Goal: Task Accomplishment & Management: Complete application form

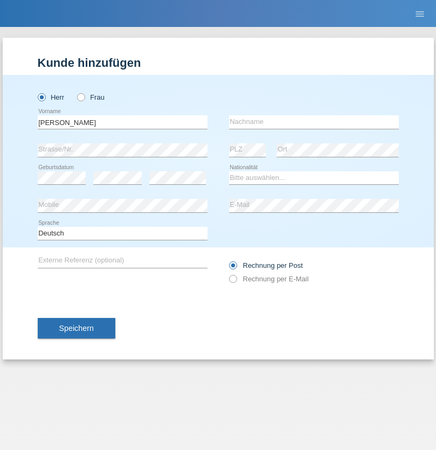
type input "[PERSON_NAME]"
click at [314, 122] on input "text" at bounding box center [314, 121] width 170 height 13
type input "Stankevich"
select select "BY"
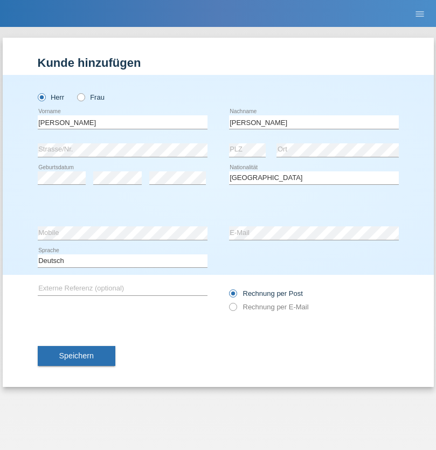
select select "C"
select select "28"
select select "08"
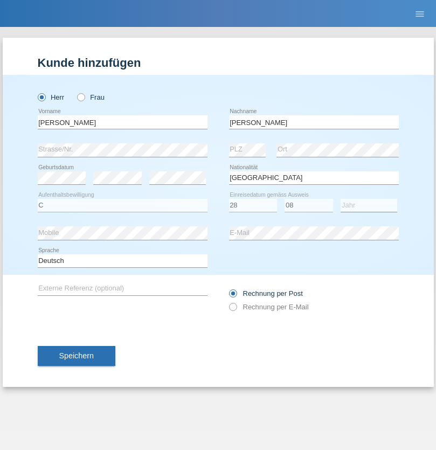
select select "2006"
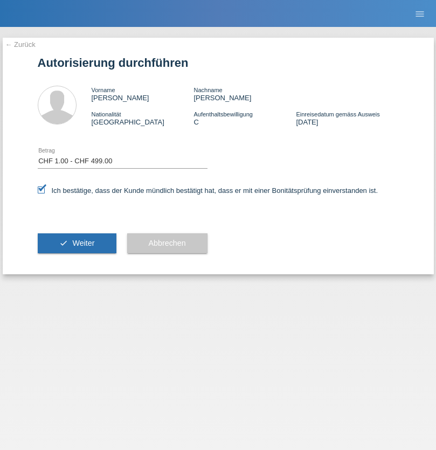
select select "1"
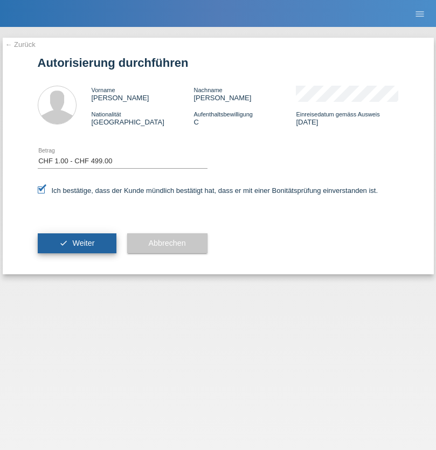
click at [77, 243] on span "Weiter" at bounding box center [83, 243] width 22 height 9
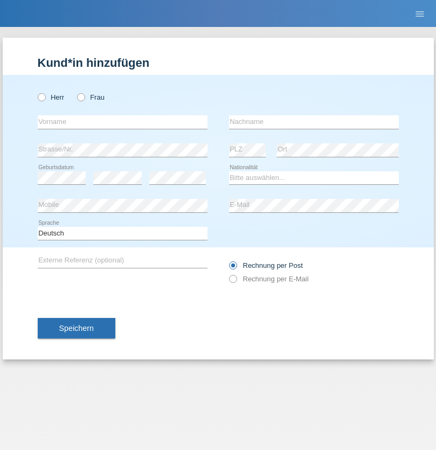
radio input "true"
click at [122, 122] on input "text" at bounding box center [123, 121] width 170 height 13
type input "[PERSON_NAME]"
click at [314, 122] on input "text" at bounding box center [314, 121] width 170 height 13
type input "SANTOS"
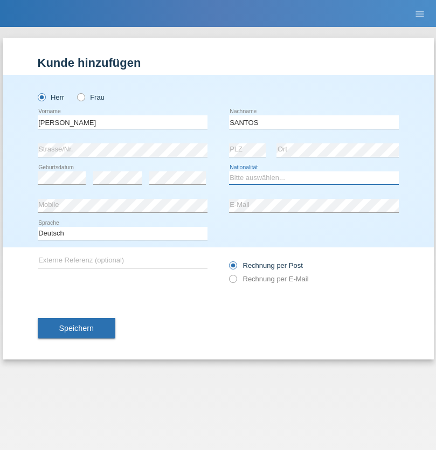
select select "PT"
select select "C"
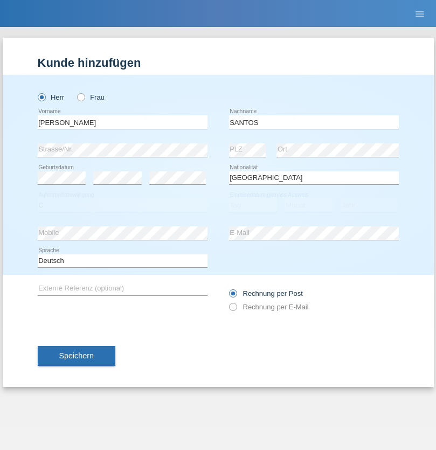
select select "26"
select select "12"
select select "2013"
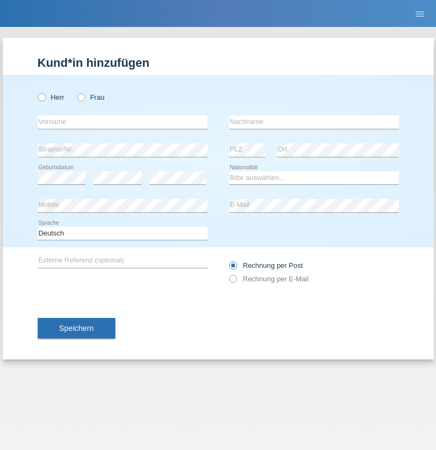
radio input "true"
click at [122, 122] on input "text" at bounding box center [123, 121] width 170 height 13
type input "Jörg"
click at [314, 122] on input "text" at bounding box center [314, 121] width 170 height 13
type input "Traksel"
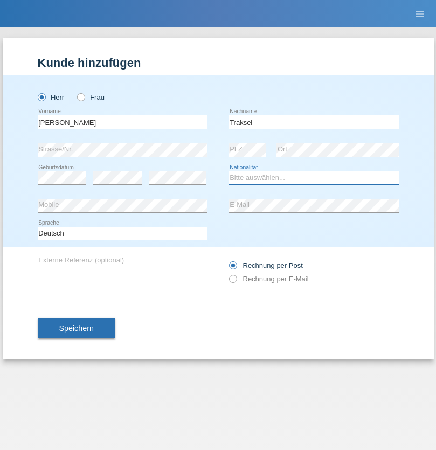
select select "DE"
select select "C"
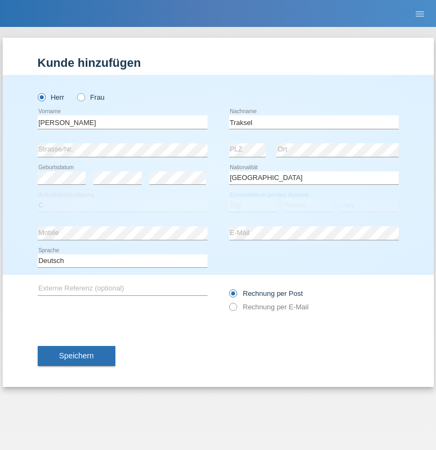
select select "01"
select select "07"
select select "2008"
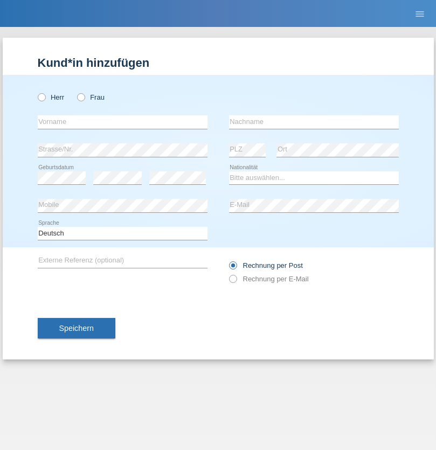
radio input "true"
click at [122, 122] on input "text" at bounding box center [123, 121] width 170 height 13
type input "Asia"
click at [314, 122] on input "text" at bounding box center [314, 121] width 170 height 13
type input "Riva"
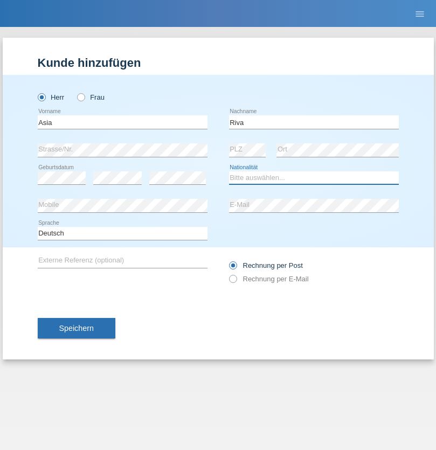
select select "IT"
select select "C"
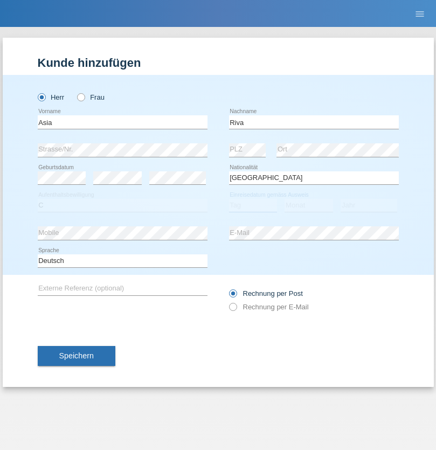
select select "01"
select select "06"
select select "2021"
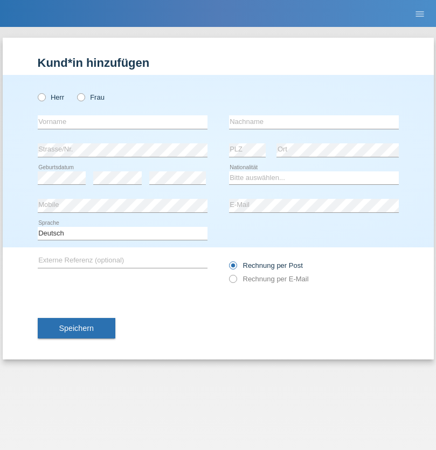
radio input "true"
click at [122, 122] on input "text" at bounding box center [123, 121] width 170 height 13
type input "Firas"
click at [314, 122] on input "text" at bounding box center [314, 121] width 170 height 13
type input "Khalil"
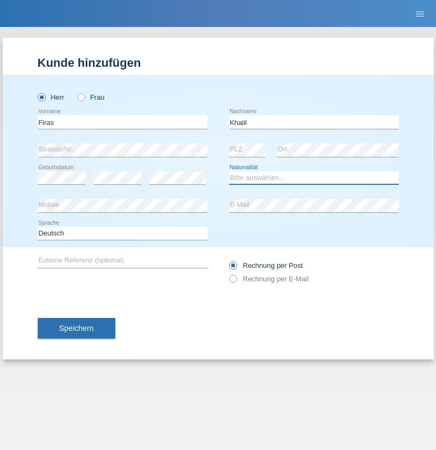
select select "IT"
select select "C"
select select "01"
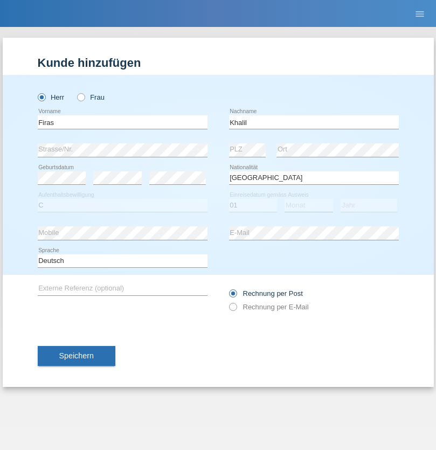
select select "03"
select select "2021"
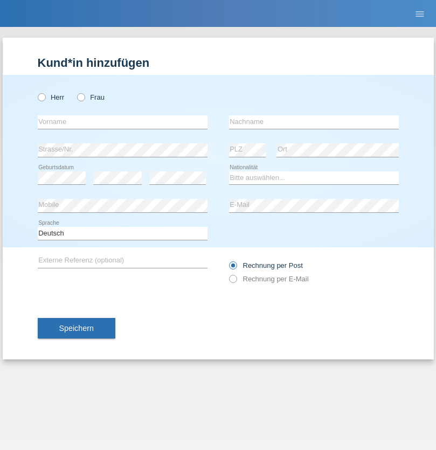
radio input "true"
click at [122, 122] on input "text" at bounding box center [123, 121] width 170 height 13
type input "Diego"
click at [314, 122] on input "text" at bounding box center [314, 121] width 170 height 13
type input "Patera"
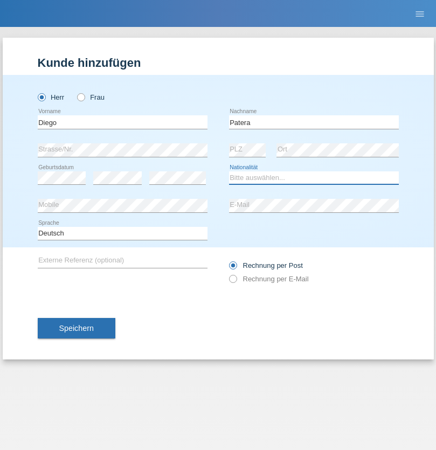
select select "CH"
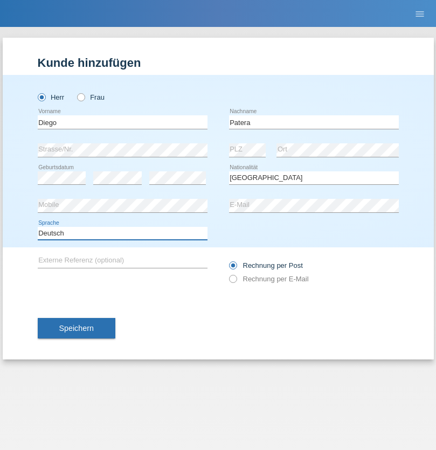
select select "en"
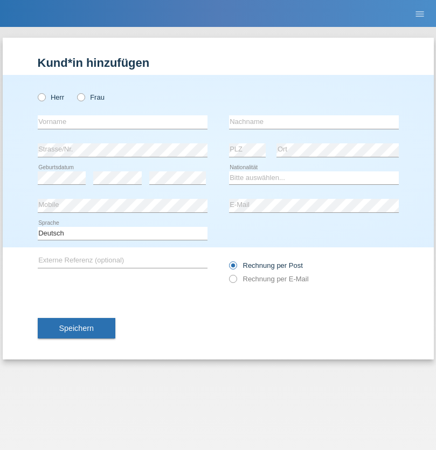
radio input "true"
click at [122, 122] on input "text" at bounding box center [123, 121] width 170 height 13
type input "Ketty"
click at [314, 122] on input "text" at bounding box center [314, 121] width 170 height 13
type input "Kalupnath"
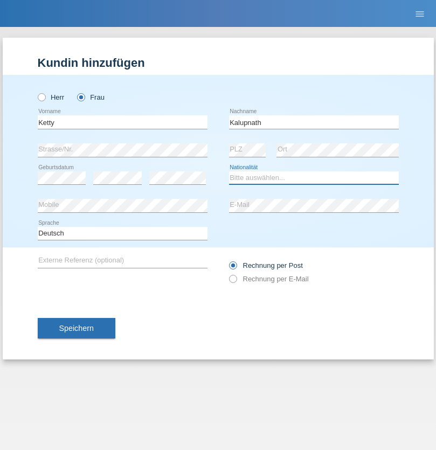
select select "CH"
radio input "true"
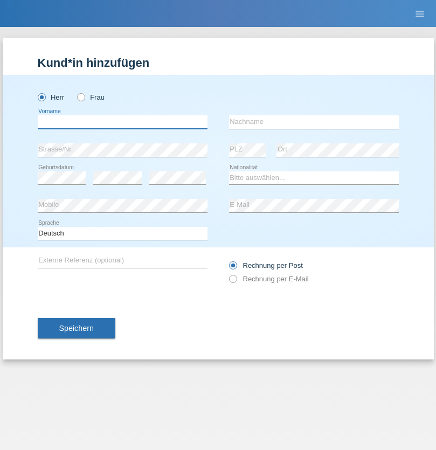
click at [122, 122] on input "text" at bounding box center [123, 121] width 170 height 13
type input "[PERSON_NAME]"
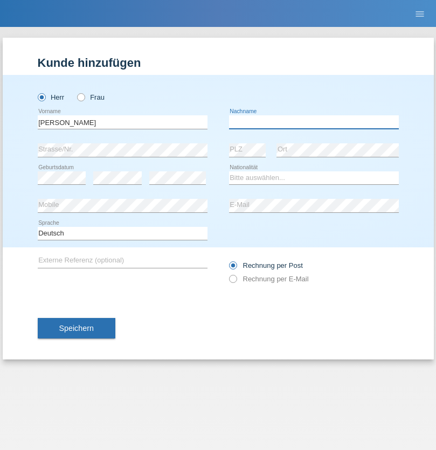
click at [314, 122] on input "text" at bounding box center [314, 121] width 170 height 13
type input "Mucha"
select select "CH"
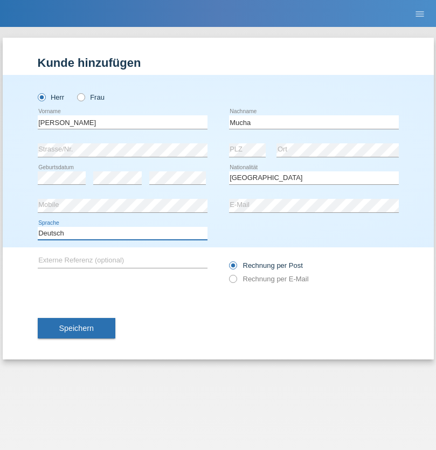
select select "en"
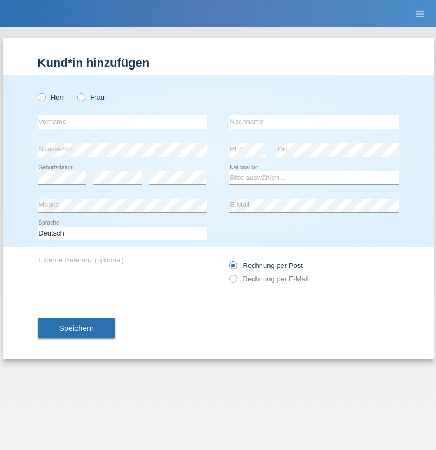
radio input "true"
click at [122, 122] on input "text" at bounding box center [123, 121] width 170 height 13
type input "Franziska"
click at [314, 122] on input "text" at bounding box center [314, 121] width 170 height 13
type input "Starke"
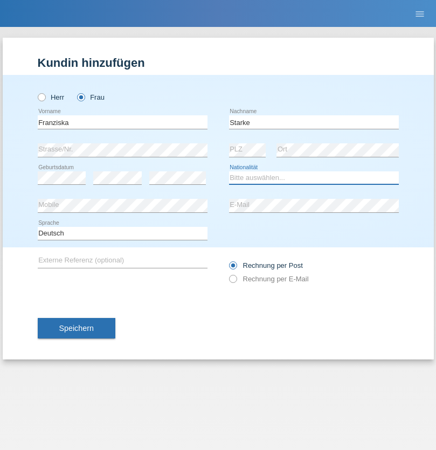
select select "DE"
select select "C"
select select "01"
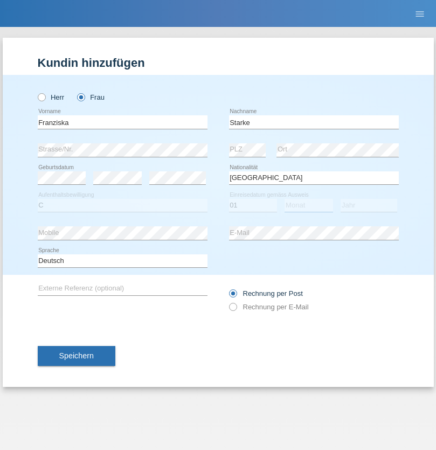
select select "03"
select select "1985"
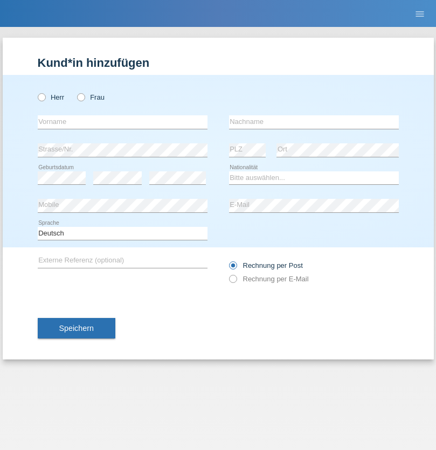
radio input "true"
click at [122, 122] on input "text" at bounding box center [123, 121] width 170 height 13
type input "Vedrana"
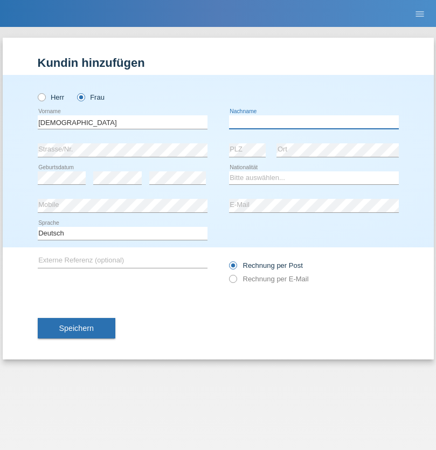
click at [314, 122] on input "text" at bounding box center [314, 121] width 170 height 13
type input "Cimbaljević"
select select "HR"
select select "C"
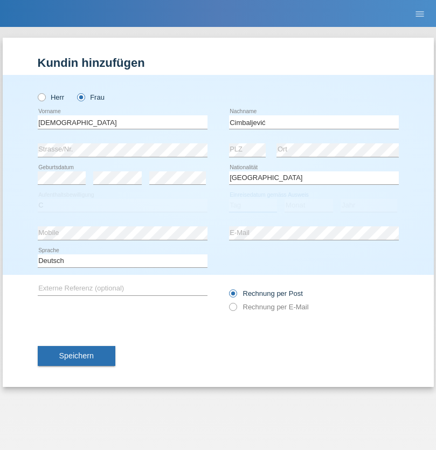
select select "13"
select select "08"
select select "2021"
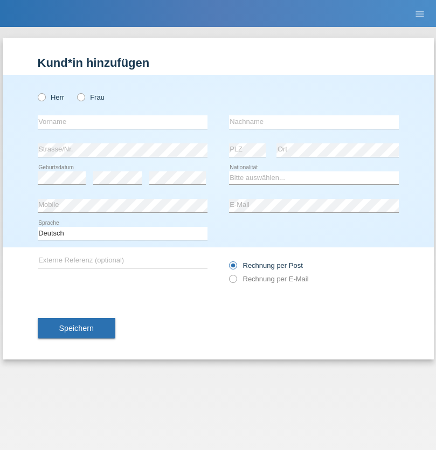
radio input "true"
click at [122, 122] on input "text" at bounding box center [123, 121] width 170 height 13
type input "Batsche"
click at [314, 122] on input "text" at bounding box center [314, 121] width 170 height 13
type input "Arifoska"
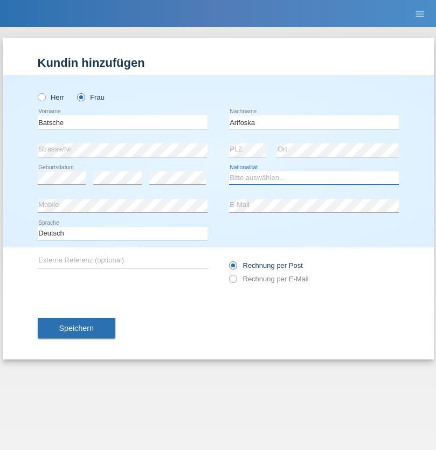
select select "CH"
radio input "true"
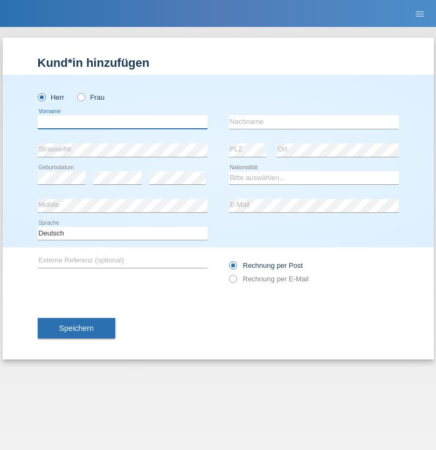
click at [122, 122] on input "text" at bounding box center [123, 121] width 170 height 13
type input "Emre"
click at [314, 122] on input "text" at bounding box center [314, 121] width 170 height 13
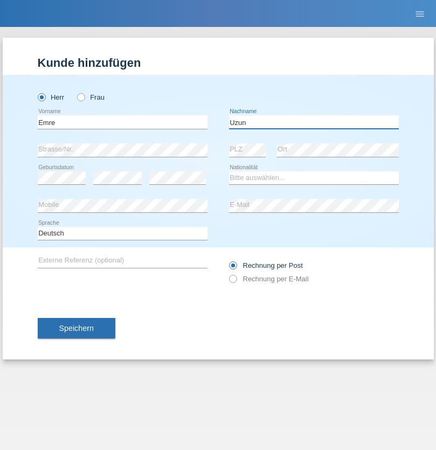
type input "Uzun"
select select "CH"
